Goal: Contribute content: Contribute content

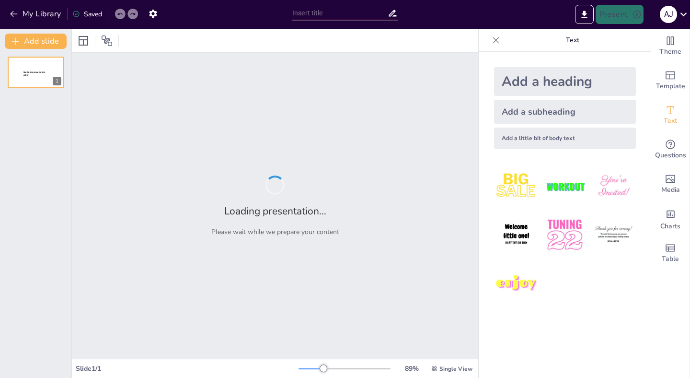
type input "Inteligencia Artificial en el Aula: Estrategias y Herramientas para Educadores"
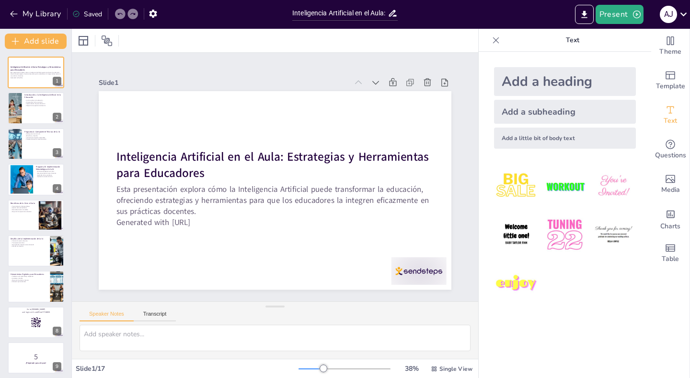
checkbox input "true"
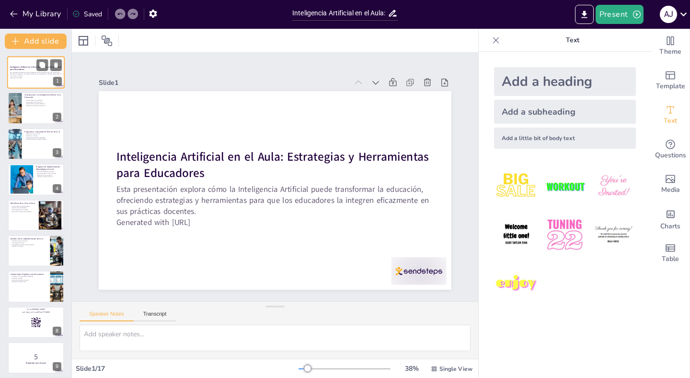
checkbox input "true"
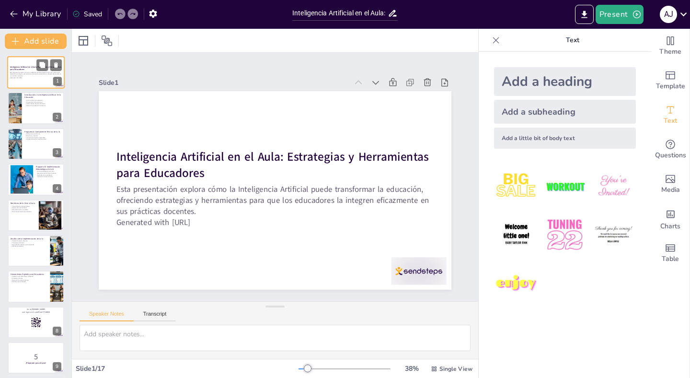
checkbox input "true"
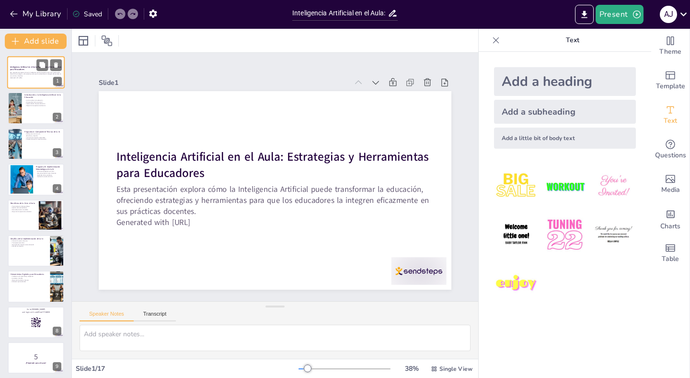
checkbox input "true"
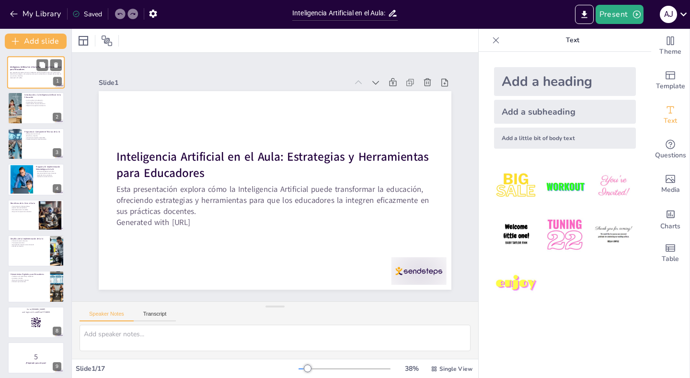
checkbox input "true"
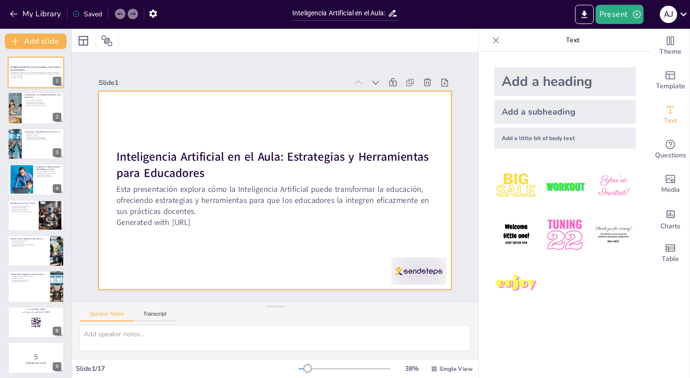
checkbox input "true"
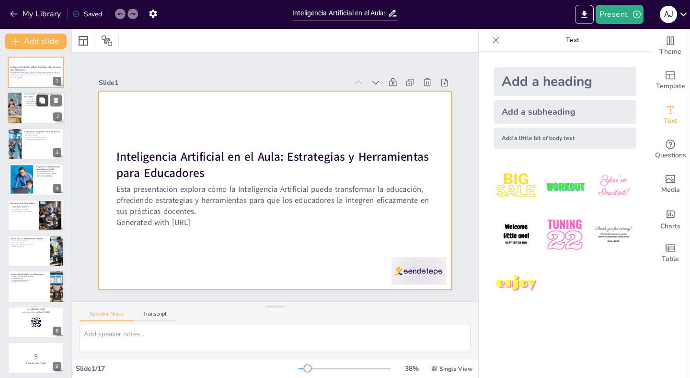
checkbox input "true"
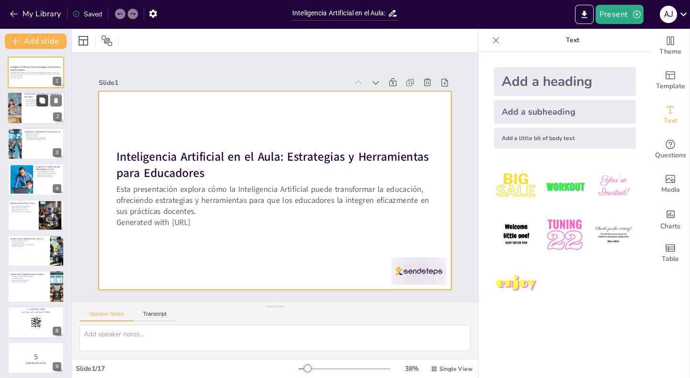
checkbox input "true"
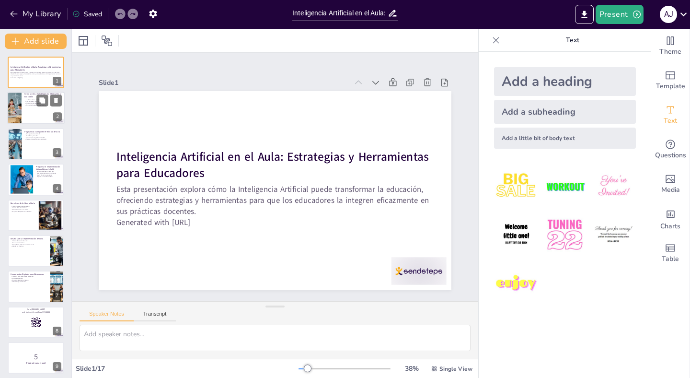
checkbox input "true"
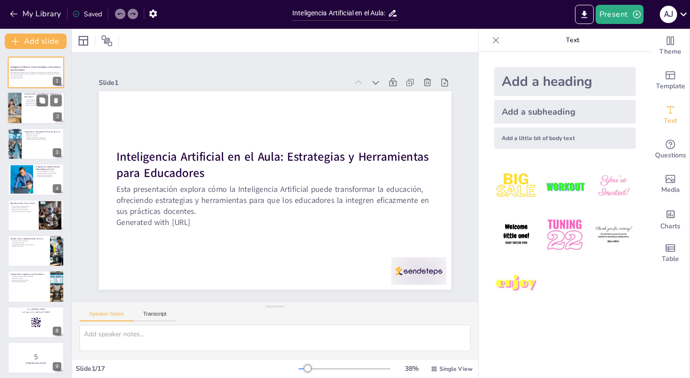
checkbox input "true"
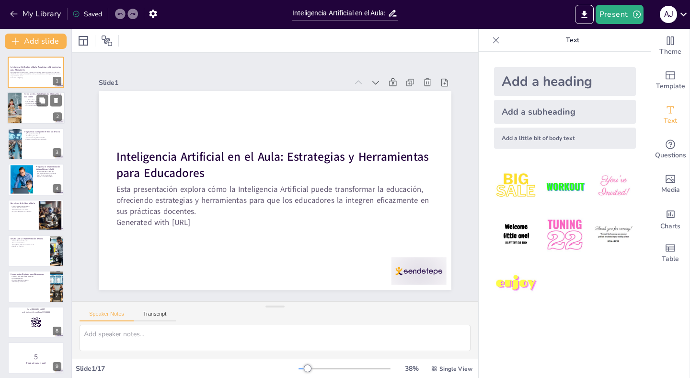
click at [32, 117] on div at bounding box center [36, 108] width 58 height 33
checkbox input "true"
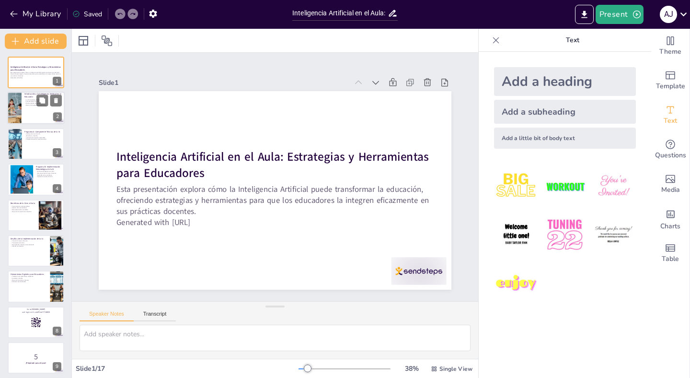
checkbox input "true"
type textarea "La transformación que la IA trae al ámbito educativo es significativa. Permite …"
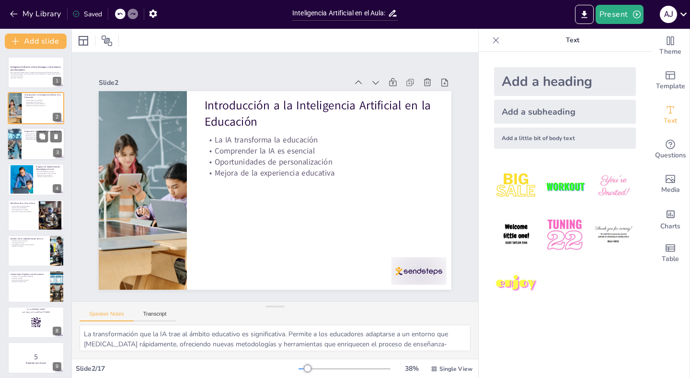
checkbox input "true"
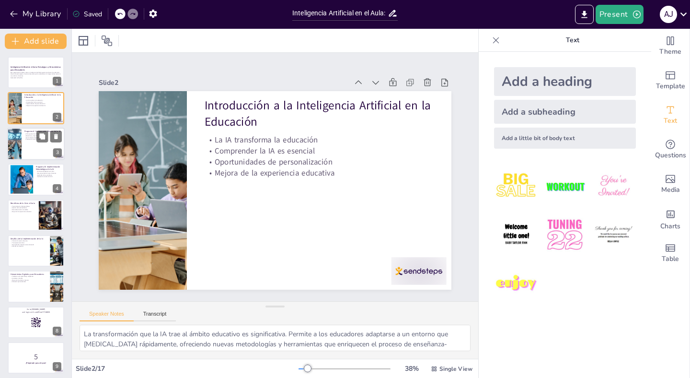
checkbox input "true"
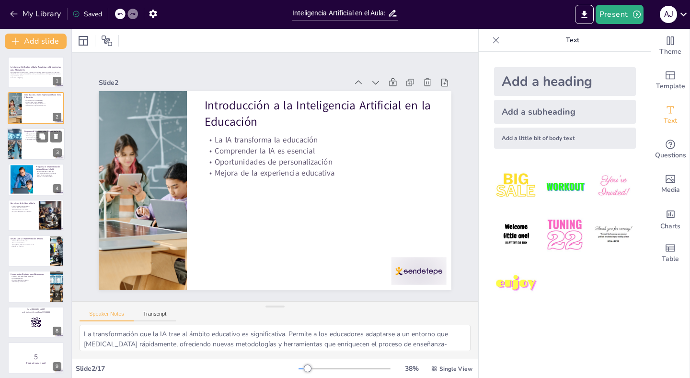
checkbox input "true"
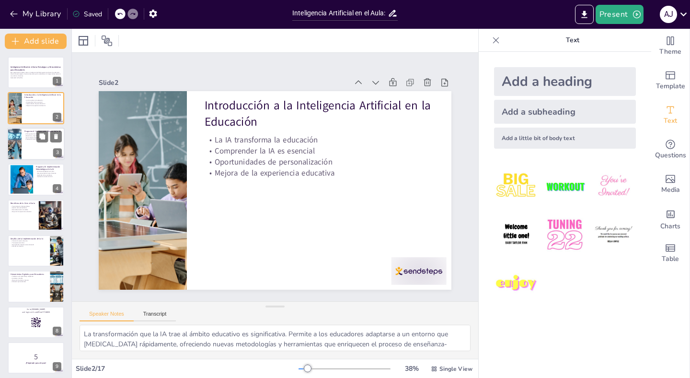
checkbox input "true"
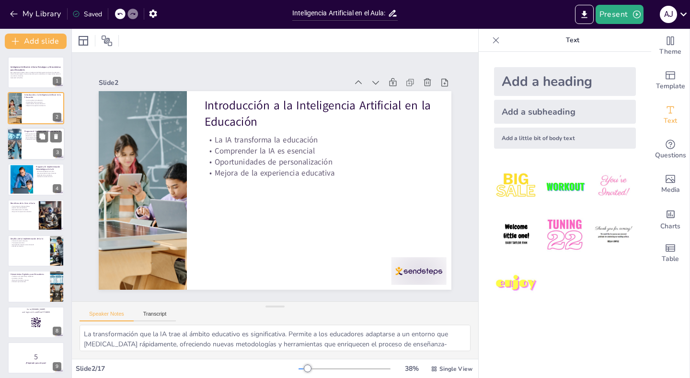
checkbox input "true"
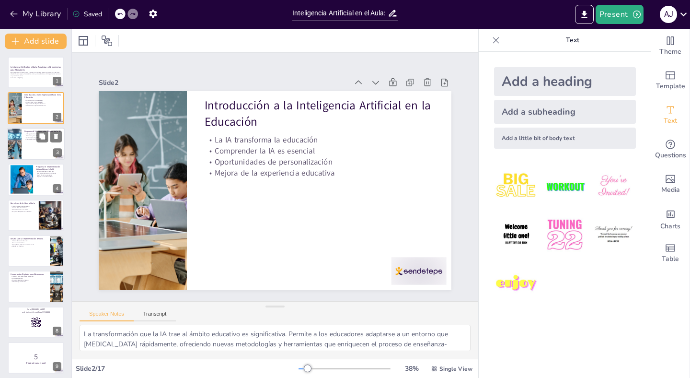
checkbox input "true"
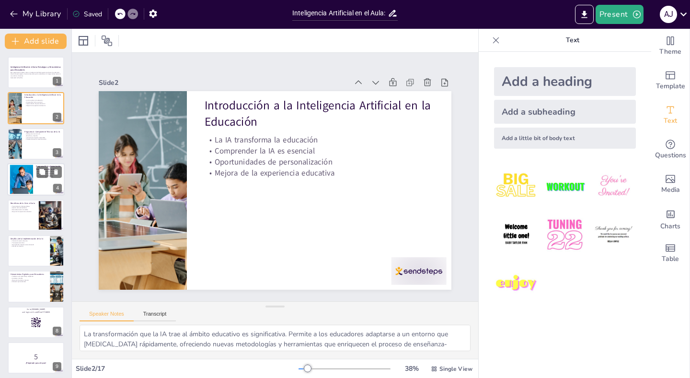
checkbox input "true"
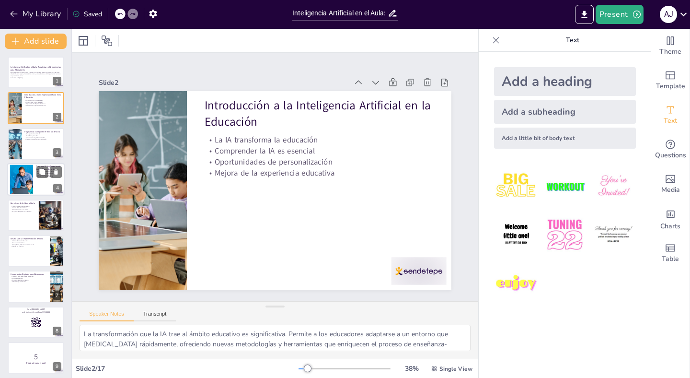
click at [34, 183] on div at bounding box center [36, 179] width 58 height 33
checkbox input "true"
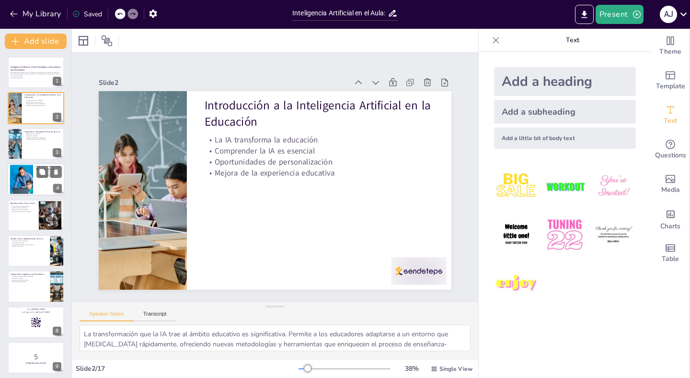
checkbox input "true"
type textarea "Los enfoques pedagógicos activos son fundamentales para fomentar el aprendizaje…"
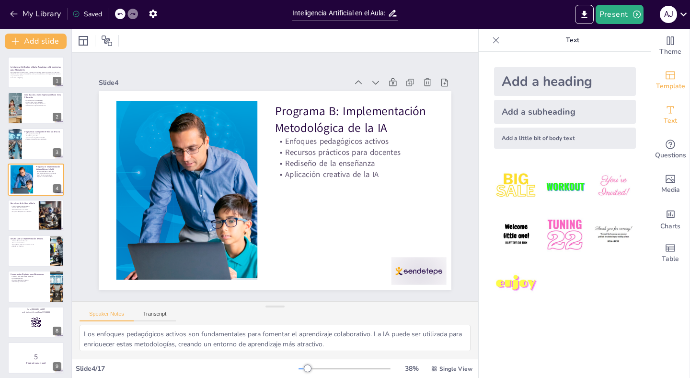
checkbox input "true"
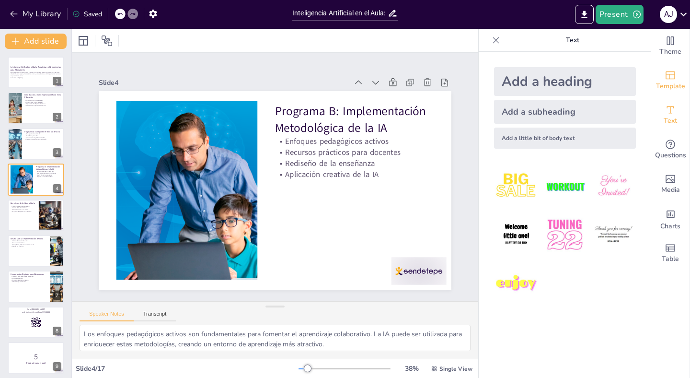
checkbox input "true"
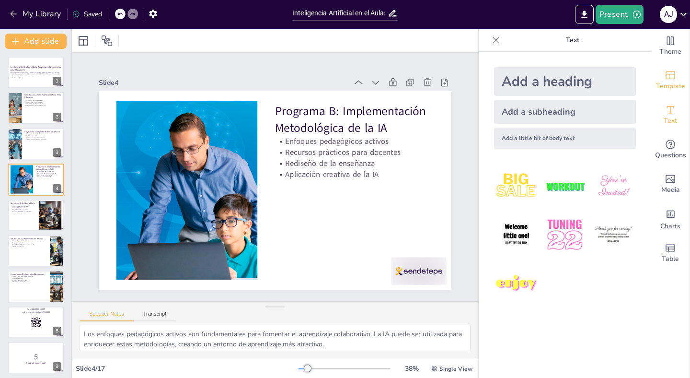
checkbox input "true"
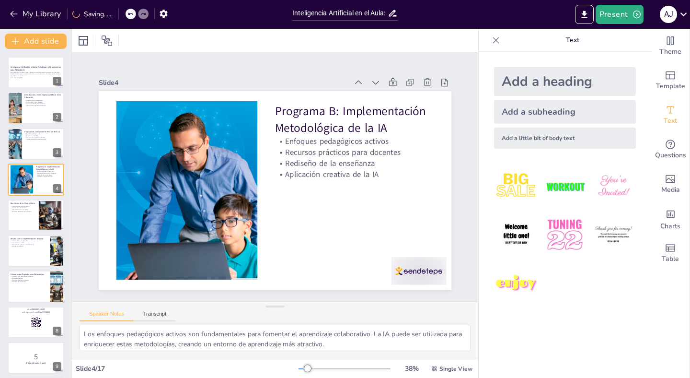
checkbox input "true"
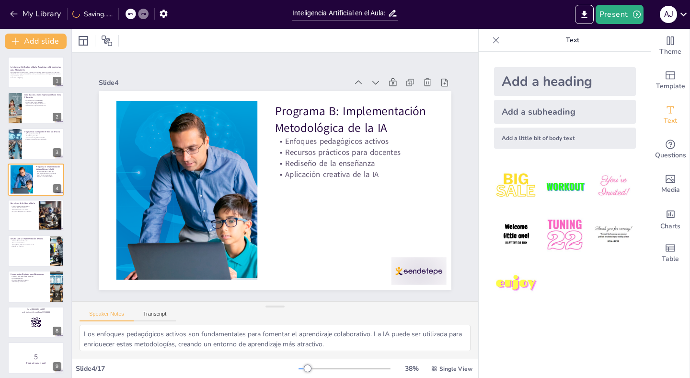
checkbox input "true"
